Goal: Transaction & Acquisition: Purchase product/service

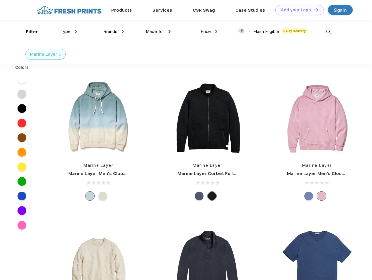
scroll to position [0, 0]
click at [297, 10] on link "Add your Logo Design Tool" at bounding box center [299, 10] width 48 height 10
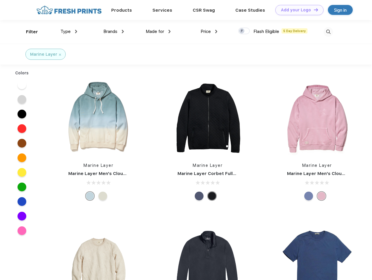
click at [0, 0] on div "Design Tool" at bounding box center [0, 0] width 0 height 0
click at [313, 10] on link "Add your Logo Design Tool" at bounding box center [299, 10] width 48 height 10
click at [28, 32] on div "Filter" at bounding box center [32, 32] width 12 height 7
click at [69, 32] on span "Type" at bounding box center [65, 31] width 10 height 5
click at [114, 32] on span "Brands" at bounding box center [110, 31] width 14 height 5
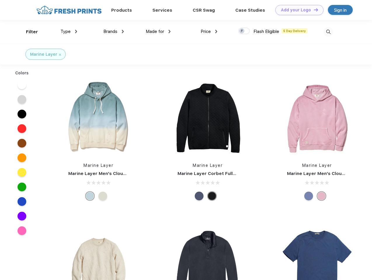
click at [158, 32] on span "Made for" at bounding box center [155, 31] width 18 height 5
click at [209, 32] on span "Price" at bounding box center [206, 31] width 10 height 5
click at [244, 31] on div at bounding box center [243, 31] width 11 height 6
click at [242, 31] on input "checkbox" at bounding box center [240, 29] width 4 height 4
click at [328, 32] on img at bounding box center [328, 32] width 10 height 10
